Goal: Task Accomplishment & Management: Complete application form

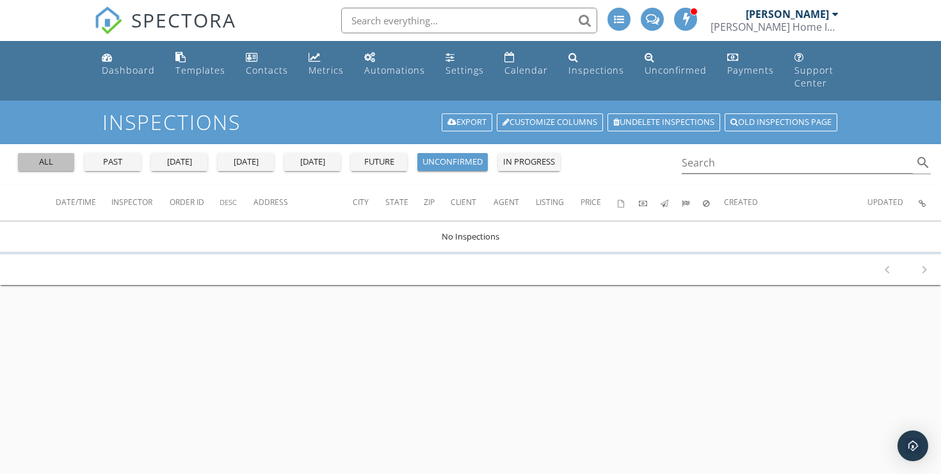
click at [43, 156] on div "all" at bounding box center [46, 162] width 46 height 13
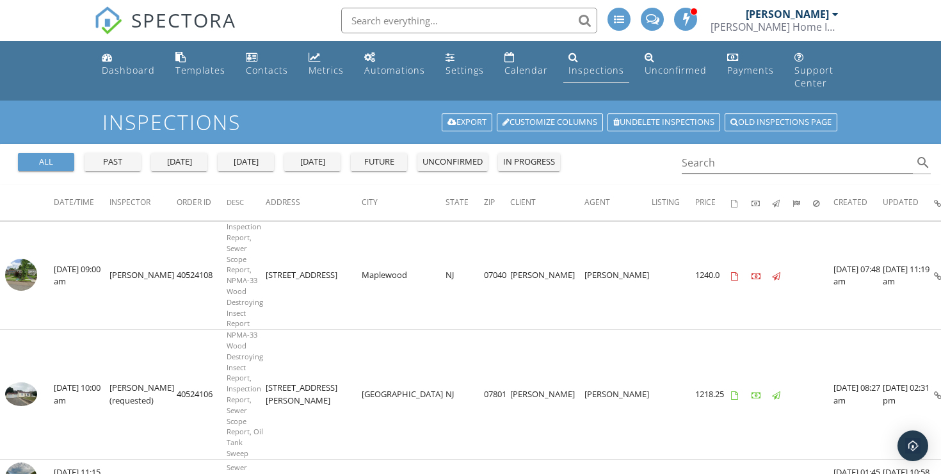
click at [580, 69] on div "Inspections" at bounding box center [597, 70] width 56 height 12
click at [650, 113] on link "Undelete inspections" at bounding box center [664, 122] width 113 height 18
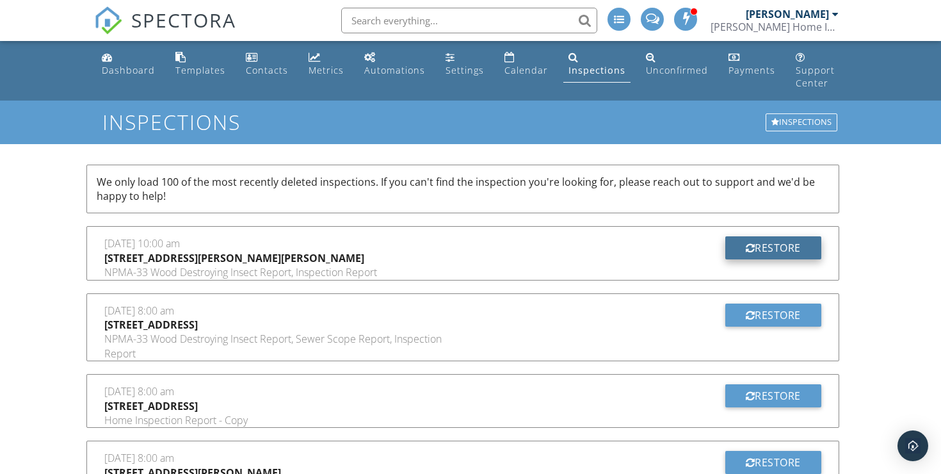
click at [763, 240] on div "Restore" at bounding box center [774, 247] width 96 height 23
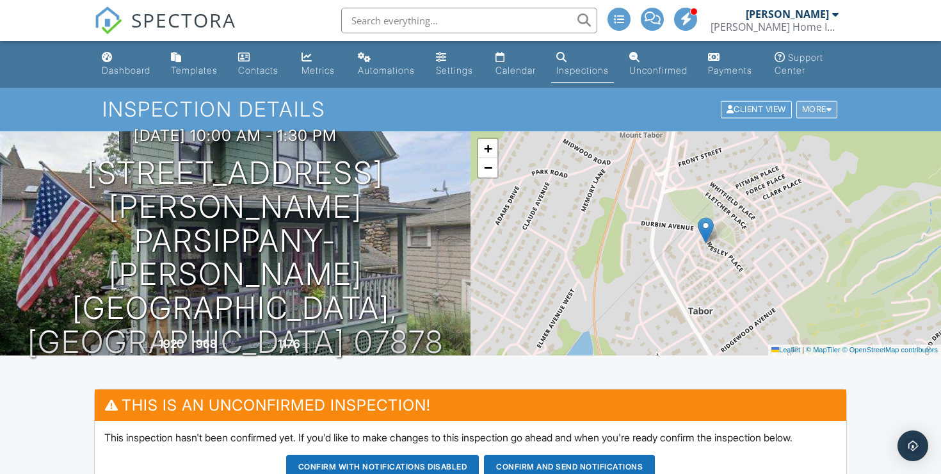
click at [822, 118] on div "More" at bounding box center [818, 109] width 42 height 17
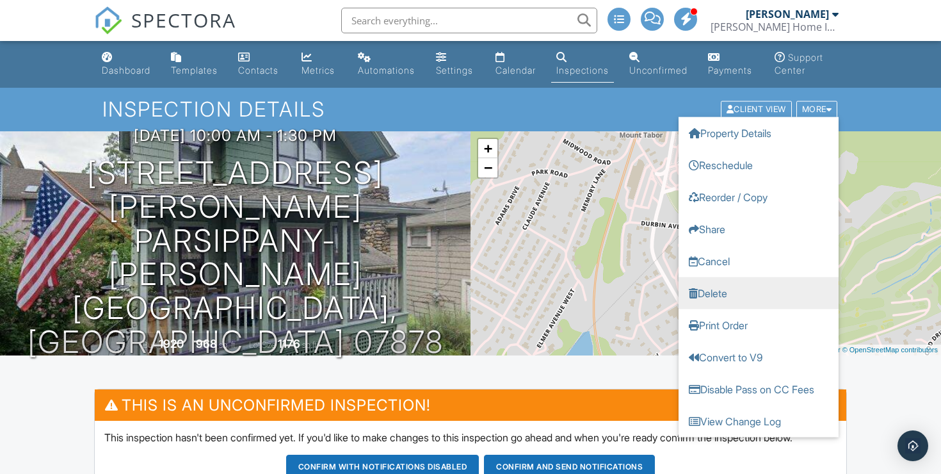
click at [740, 304] on link "Delete" at bounding box center [759, 293] width 160 height 32
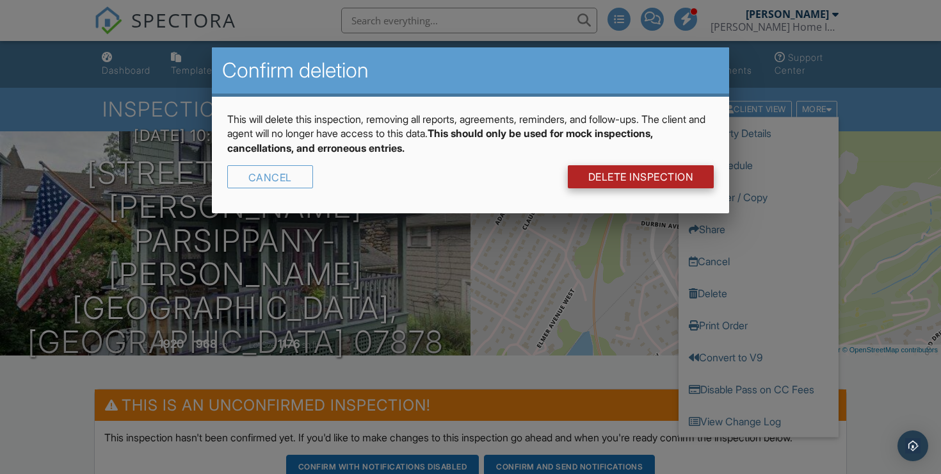
click at [599, 178] on link "DELETE Inspection" at bounding box center [641, 176] width 147 height 23
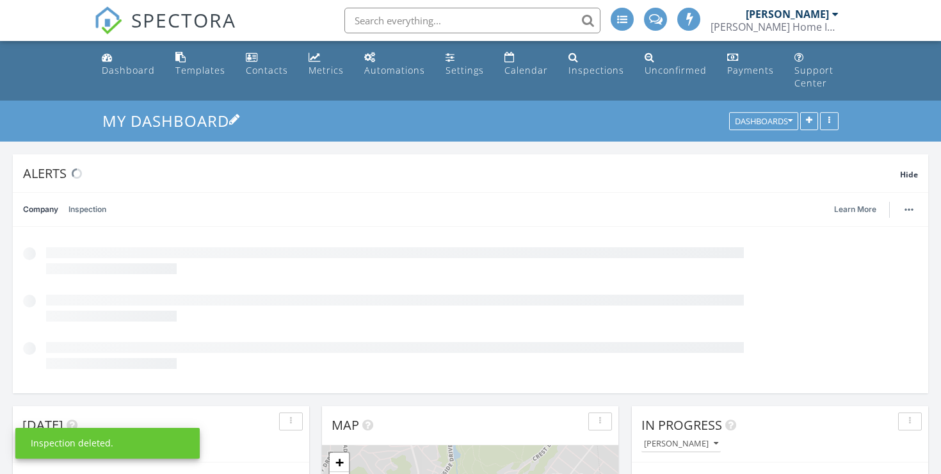
scroll to position [1166, 942]
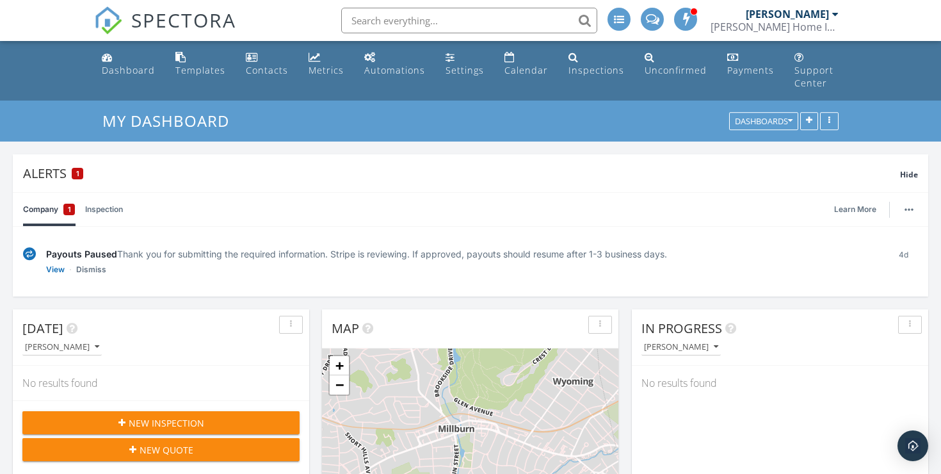
click at [207, 416] on div "New Inspection" at bounding box center [161, 422] width 257 height 13
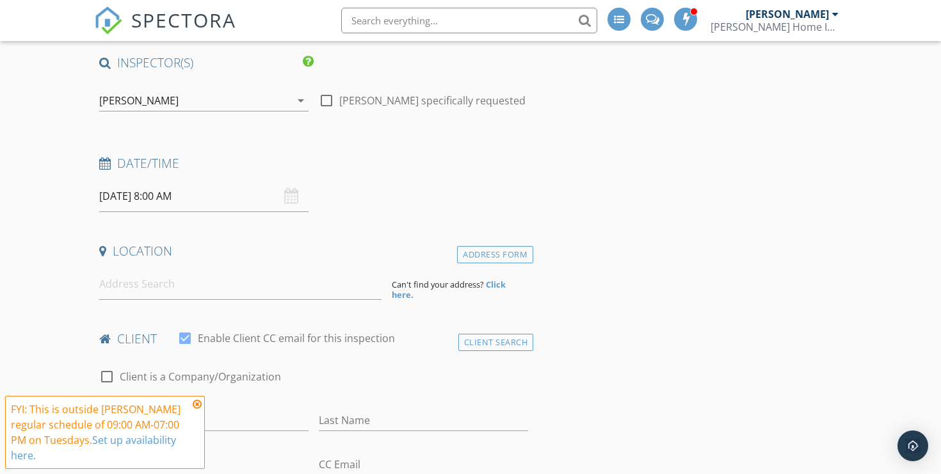
scroll to position [121, 0]
click at [243, 271] on input at bounding box center [240, 283] width 282 height 31
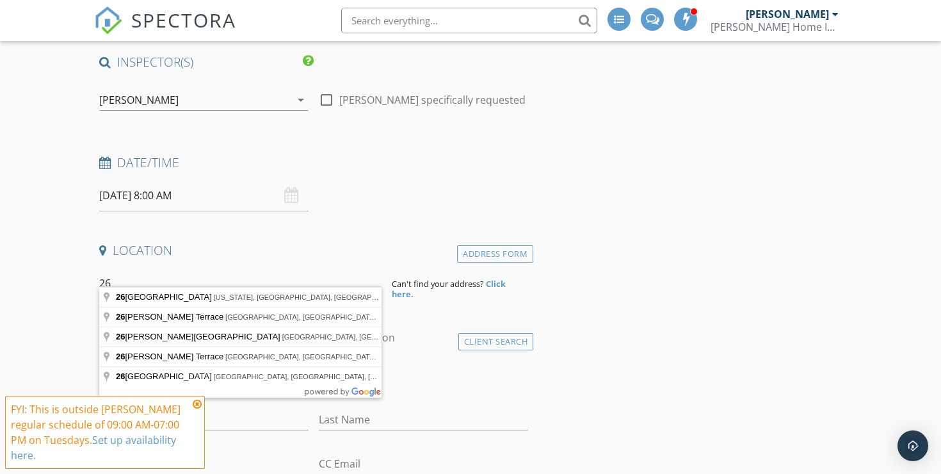
scroll to position [128, 0]
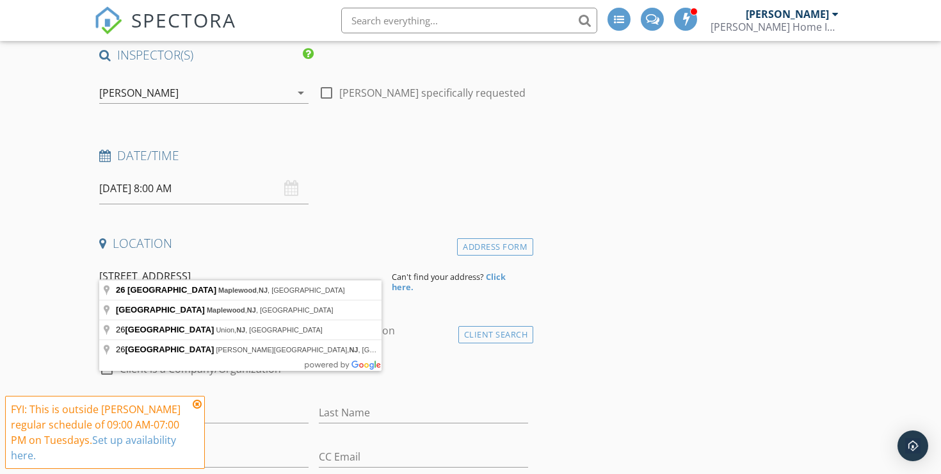
drag, startPoint x: 115, startPoint y: 261, endPoint x: 299, endPoint y: 270, distance: 184.7
click at [298, 270] on input "26 Midland Boulevard, Maplewood, NJ, USAw" at bounding box center [240, 276] width 282 height 31
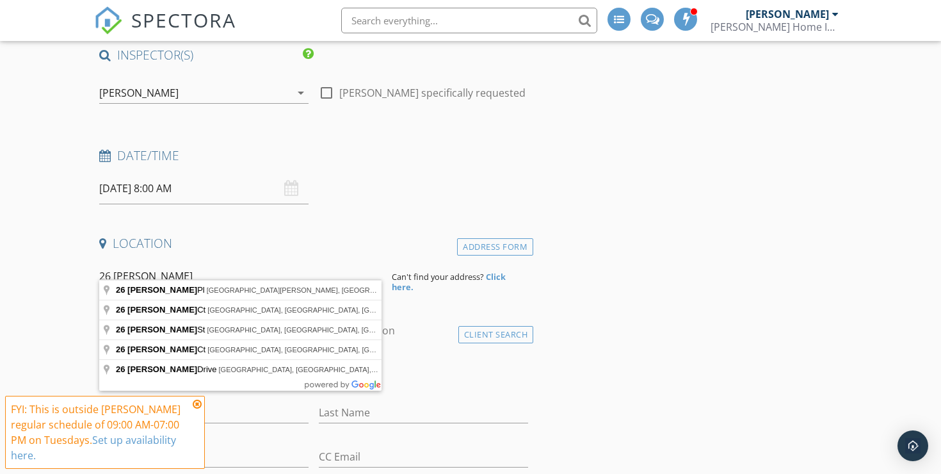
type input "26 Wesley Pl, Mount Tabor, NJ, USA"
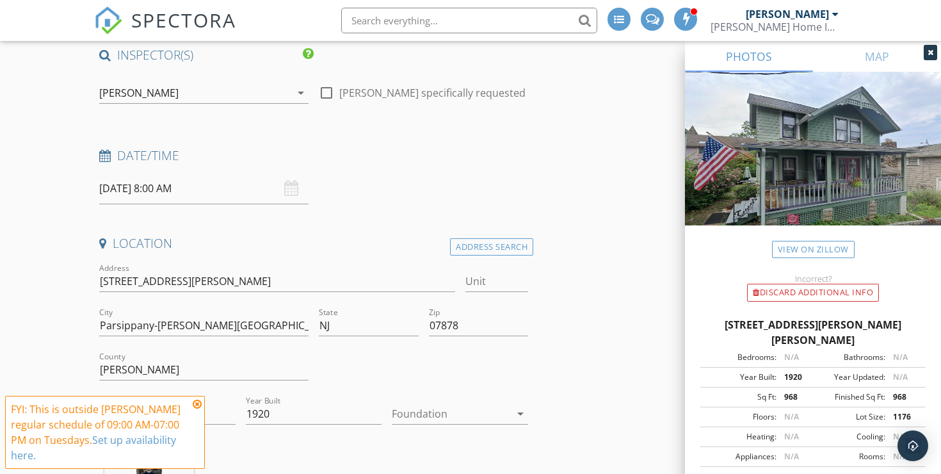
click at [196, 403] on icon at bounding box center [197, 404] width 9 height 10
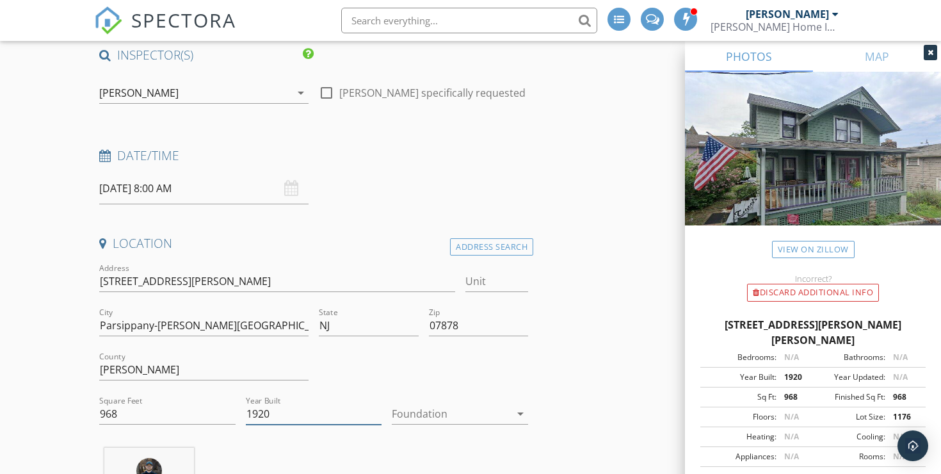
click at [264, 410] on input "1920" at bounding box center [314, 413] width 136 height 21
type input "1879"
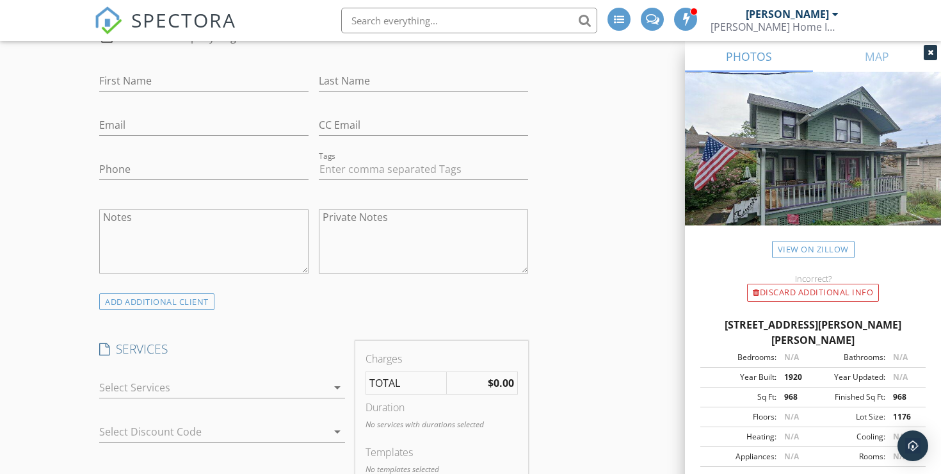
scroll to position [891, 0]
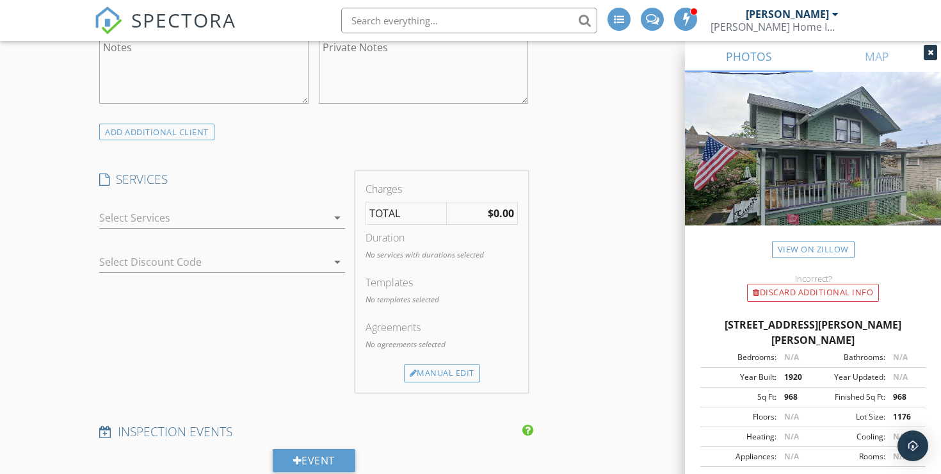
click at [329, 210] on div "arrow_drop_down" at bounding box center [336, 217] width 18 height 15
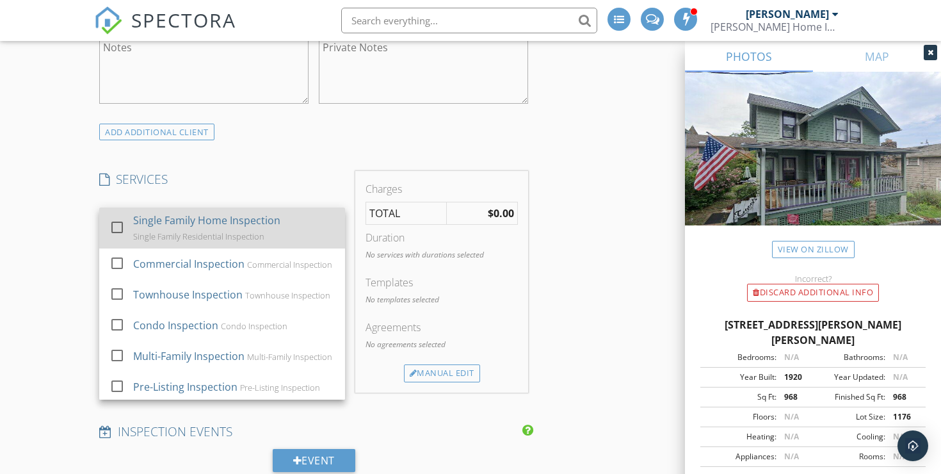
click at [117, 216] on div at bounding box center [117, 227] width 22 height 22
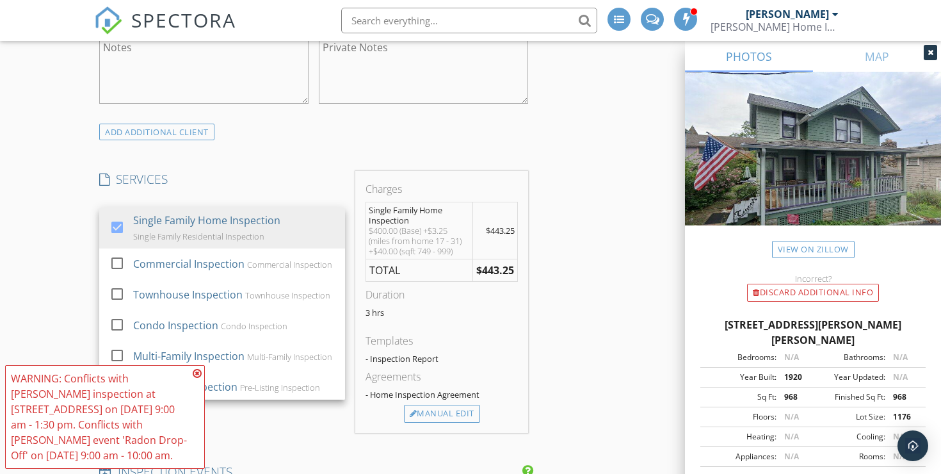
click at [22, 229] on div "New Inspection Click here to use the New Order Form INSPECTOR(S) check_box Erik…" at bounding box center [470, 441] width 941 height 2465
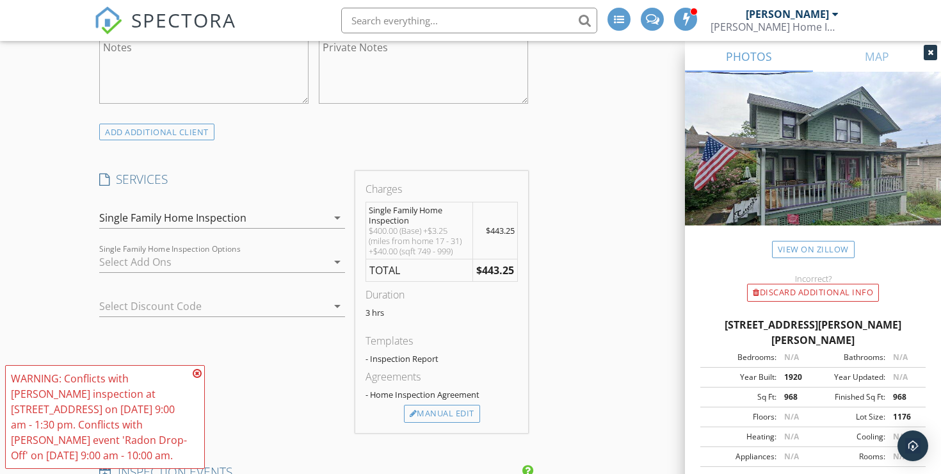
click at [248, 252] on div at bounding box center [213, 262] width 228 height 20
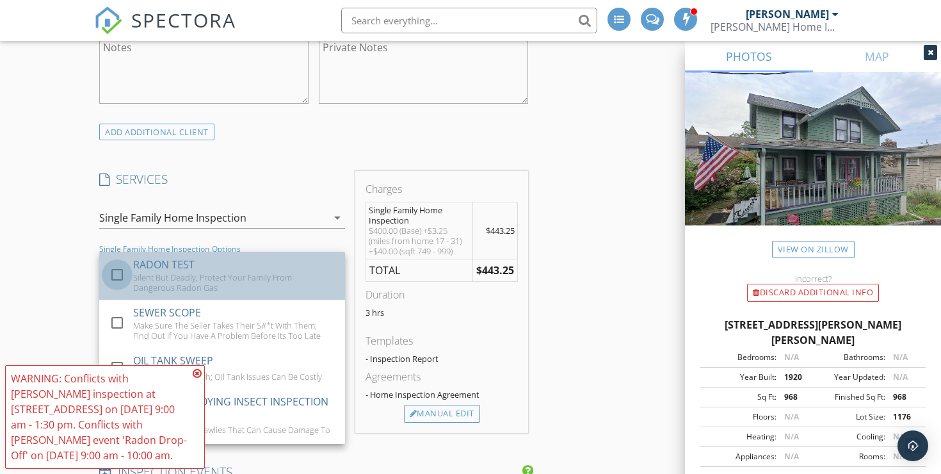
click at [117, 264] on div at bounding box center [117, 275] width 22 height 22
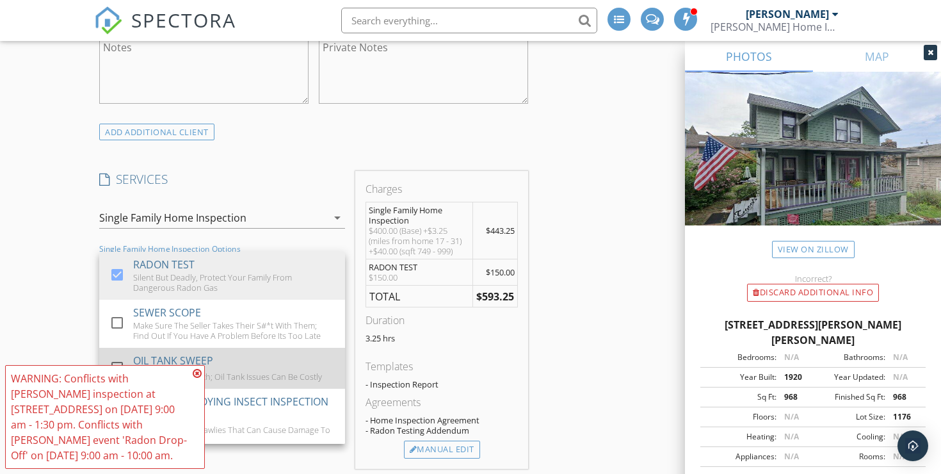
click at [117, 356] on div at bounding box center [117, 367] width 22 height 22
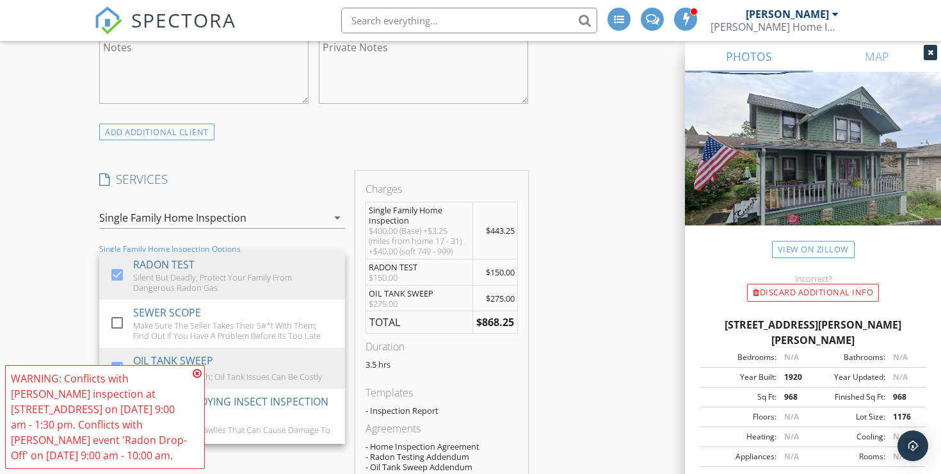
click at [199, 371] on icon at bounding box center [197, 373] width 9 height 10
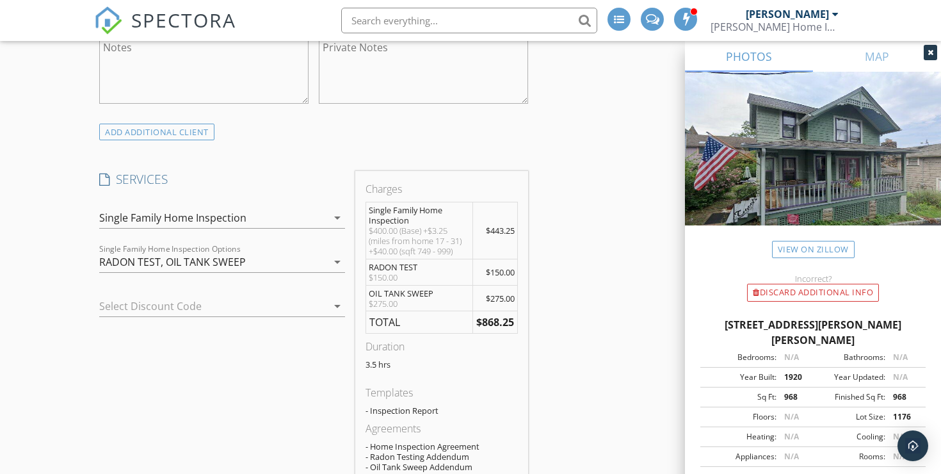
click at [265, 252] on div "RADON TEST, OIL TANK SWEEP" at bounding box center [213, 262] width 228 height 20
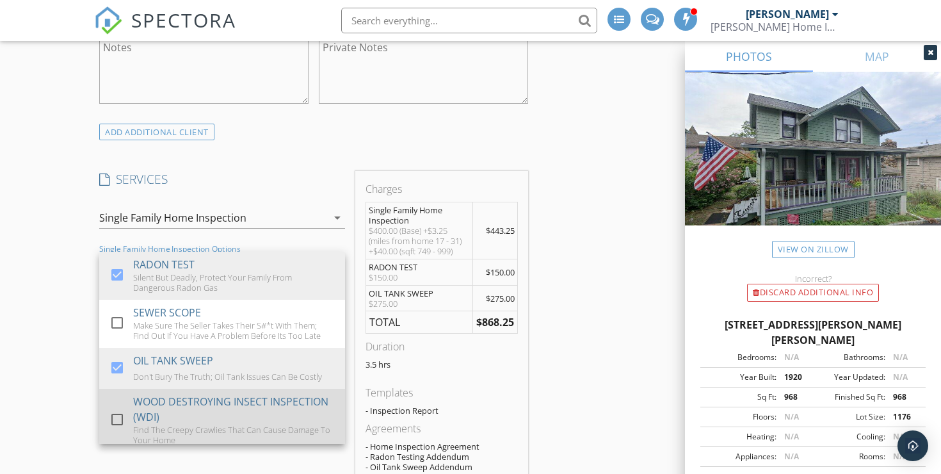
click at [115, 409] on div at bounding box center [117, 420] width 22 height 22
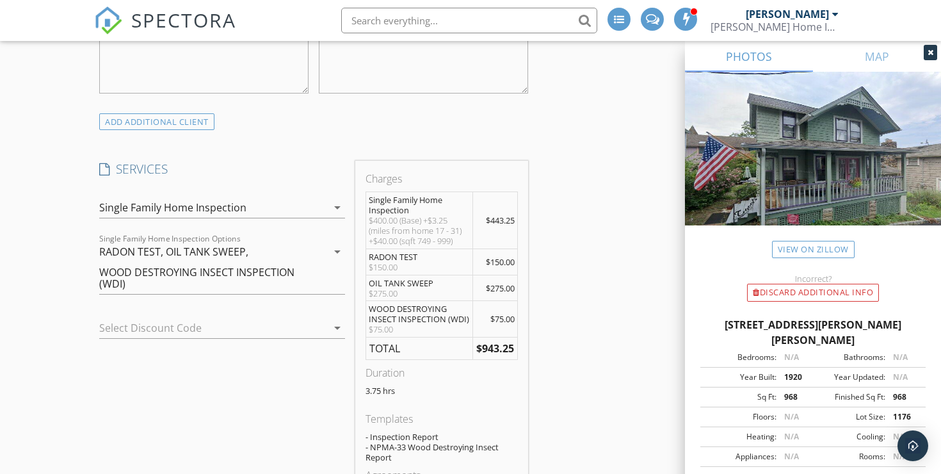
scroll to position [941, 0]
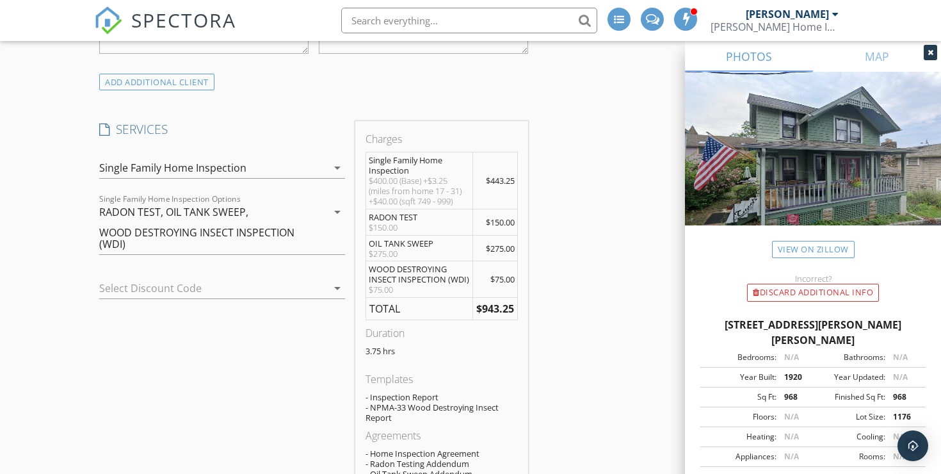
click at [339, 281] on icon "arrow_drop_down" at bounding box center [337, 288] width 15 height 15
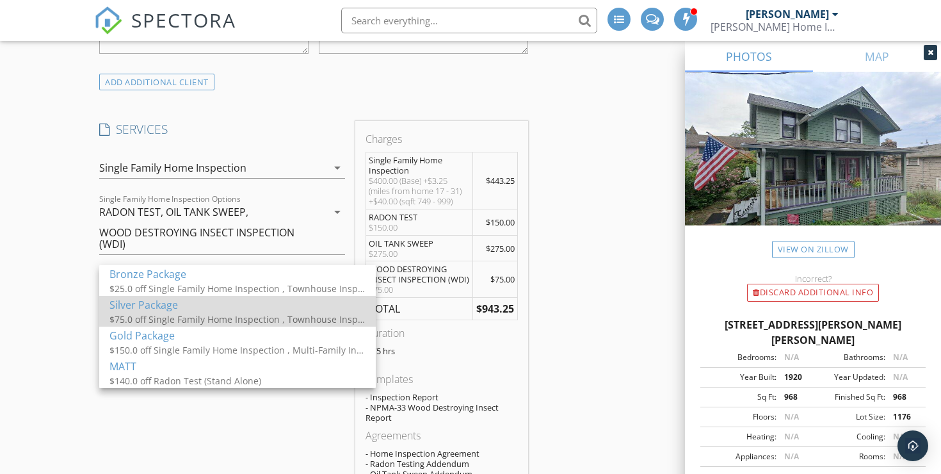
click at [327, 323] on div "$75.0 off Single Family Home Inspection , Townhouse Inspection, Multi-Family In…" at bounding box center [238, 319] width 256 height 13
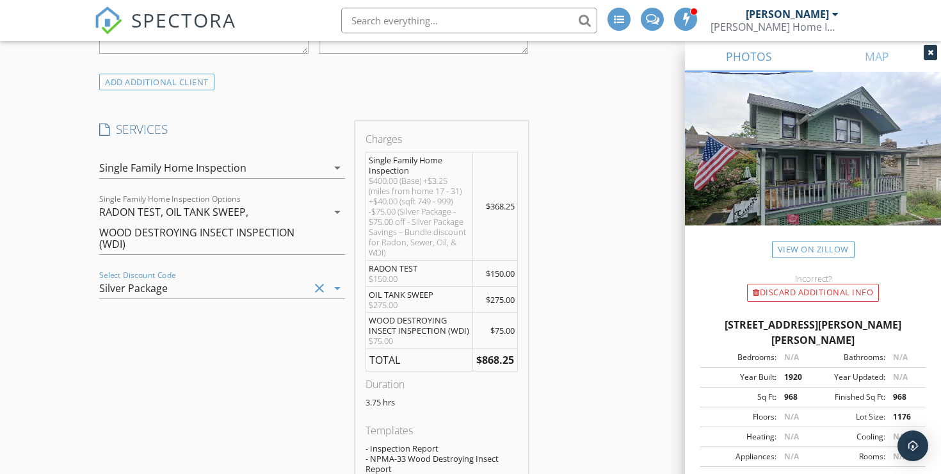
click at [320, 281] on icon "clear" at bounding box center [319, 288] width 15 height 15
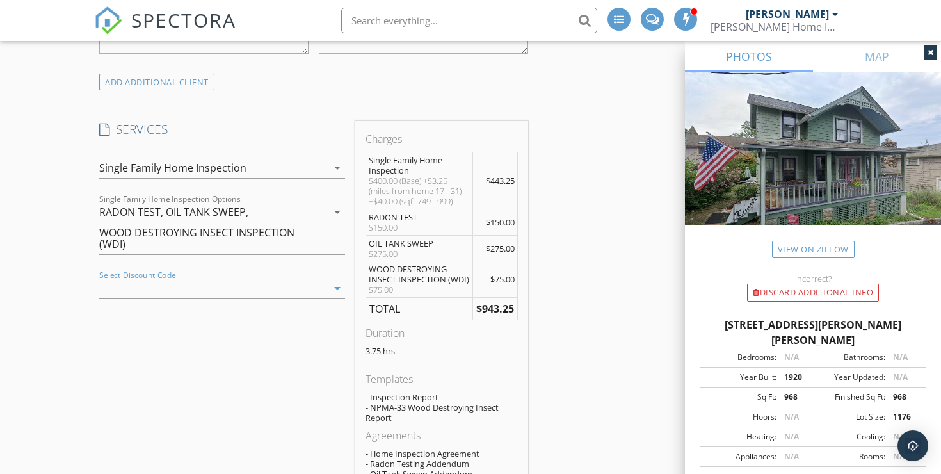
click at [329, 281] on div "arrow_drop_down" at bounding box center [336, 288] width 18 height 15
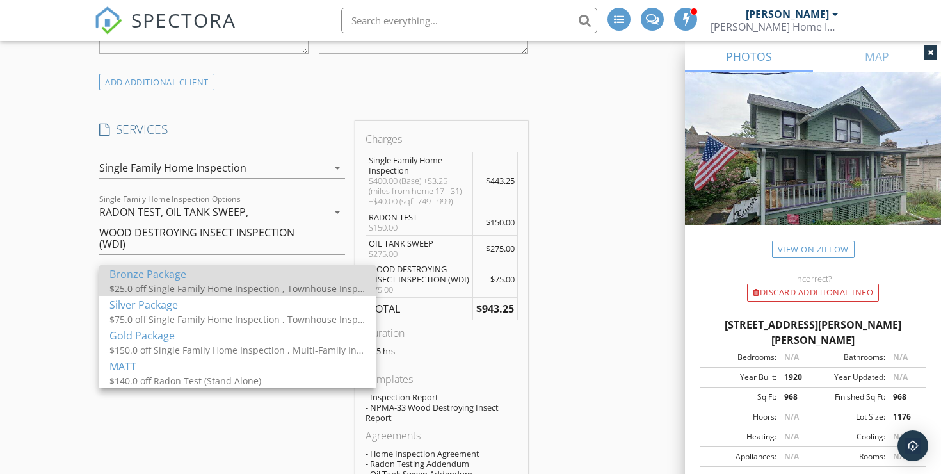
click at [241, 288] on div "$25.0 off Single Family Home Inspection , Townhouse Inspection, Multi-Family In…" at bounding box center [238, 288] width 256 height 13
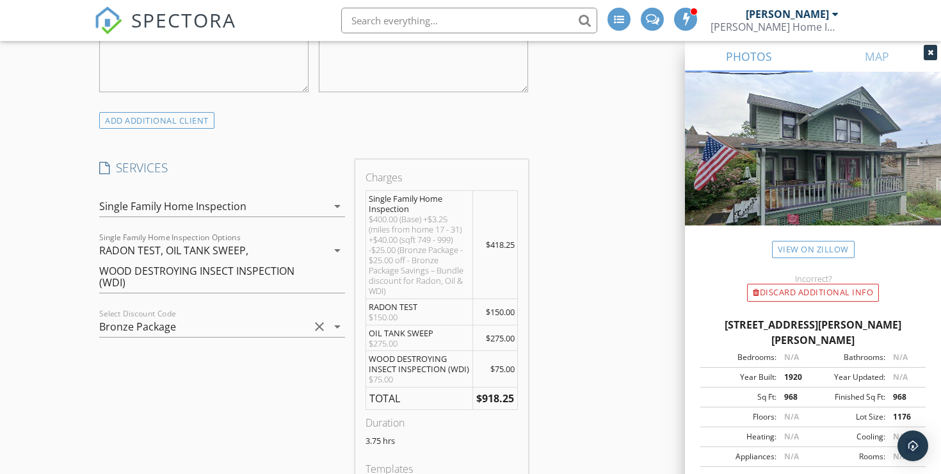
scroll to position [886, 0]
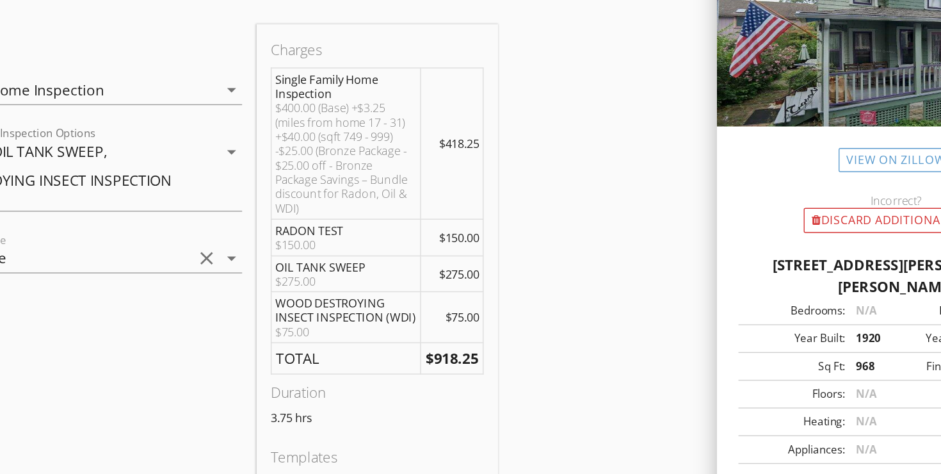
scroll to position [910, 0]
